Goal: Transaction & Acquisition: Subscribe to service/newsletter

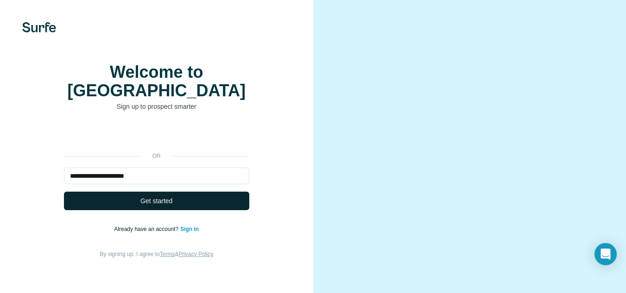
type input "**********"
click at [169, 192] on button "Get started" at bounding box center [156, 201] width 185 height 19
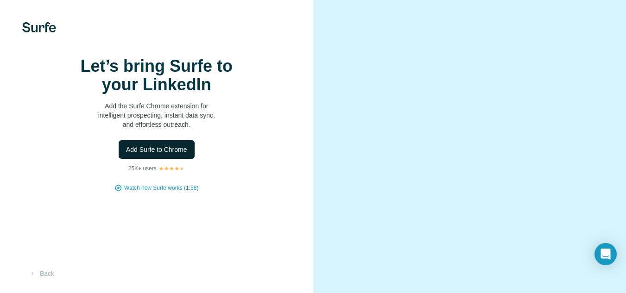
scroll to position [44, 0]
click at [164, 145] on span "Add Surfe to Chrome" at bounding box center [156, 149] width 61 height 9
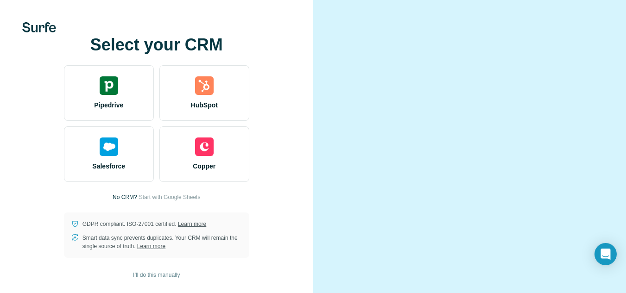
click at [616, 95] on div at bounding box center [469, 146] width 313 height 293
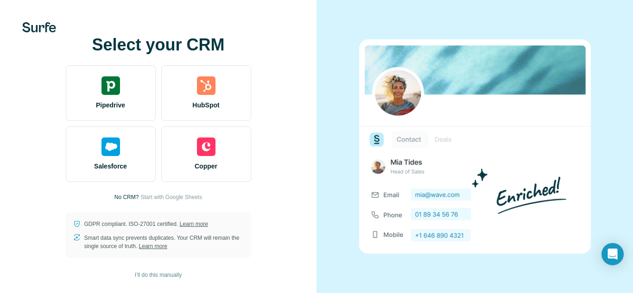
click at [263, 219] on div "Select your CRM Pipedrive HubSpot Salesforce Copper No CRM? Start with Google S…" at bounding box center [158, 147] width 279 height 222
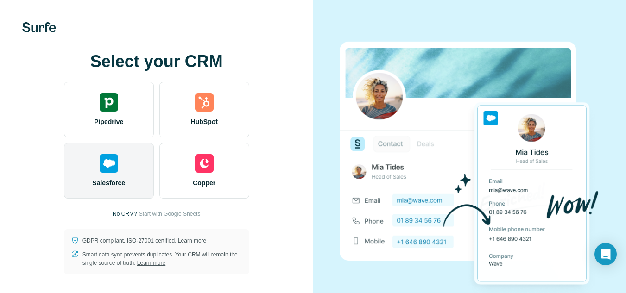
click at [107, 167] on img at bounding box center [109, 163] width 19 height 19
